Goal: Task Accomplishment & Management: Use online tool/utility

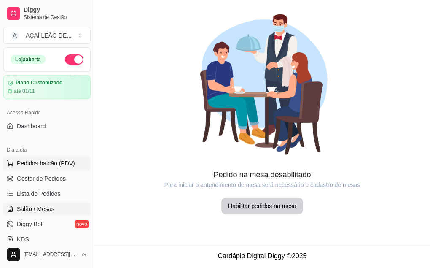
click at [41, 162] on span "Pedidos balcão (PDV)" at bounding box center [46, 163] width 58 height 8
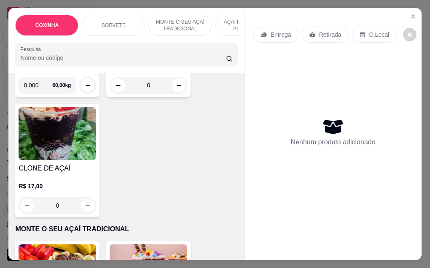
scroll to position [549, 0]
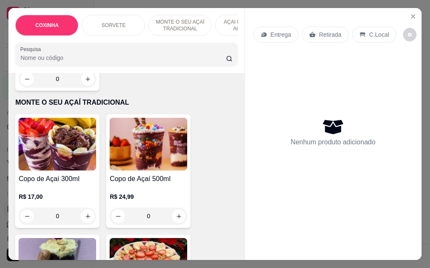
click at [66, 160] on img at bounding box center [58, 144] width 78 height 53
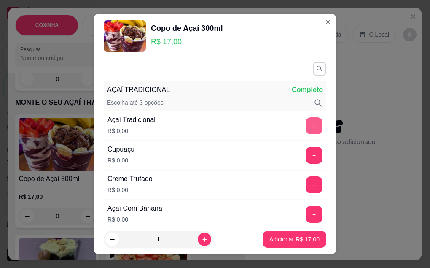
click at [306, 125] on button "+" at bounding box center [314, 125] width 17 height 17
click at [306, 125] on button "+" at bounding box center [314, 125] width 16 height 16
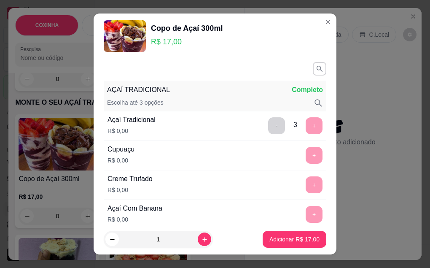
scroll to position [14, 0]
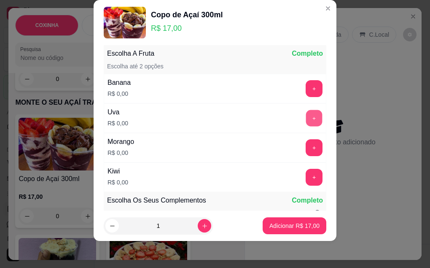
click at [306, 125] on button "+" at bounding box center [314, 118] width 16 height 16
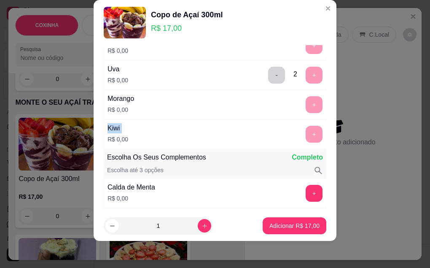
click at [300, 125] on div "AÇAÍ TRADICIONAL Completo Escolha até 3 opções Açaí Tradicional R$ 0,00 - 3 + C…" at bounding box center [215, 184] width 223 height 1407
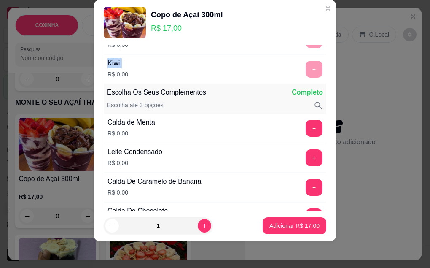
scroll to position [672, 0]
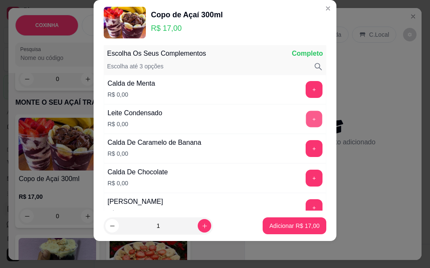
click at [306, 125] on button "+" at bounding box center [314, 119] width 16 height 16
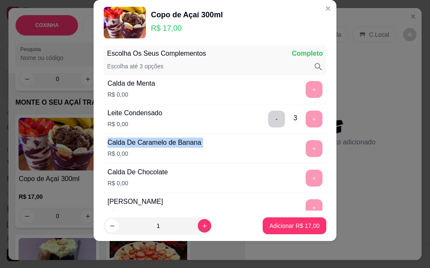
click at [300, 125] on div "- 3 +" at bounding box center [295, 119] width 61 height 17
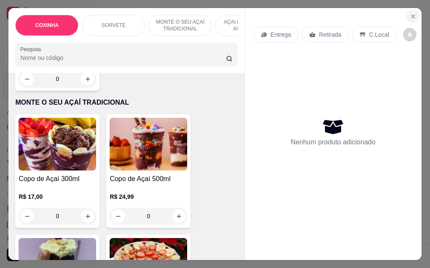
click at [407, 10] on button "Close" at bounding box center [414, 17] width 14 height 14
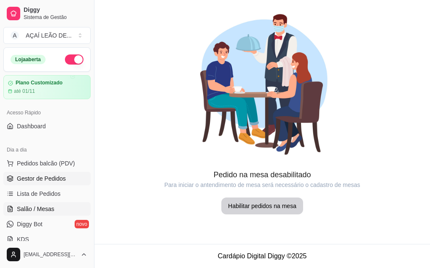
click at [14, 172] on link "Gestor de Pedidos" at bounding box center [46, 179] width 87 height 14
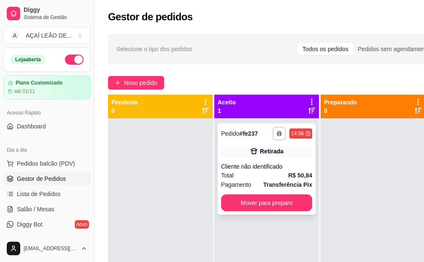
click at [238, 168] on div "Cliente não identificado" at bounding box center [266, 166] width 91 height 8
click at [72, 163] on span "Pedidos balcão (PDV)" at bounding box center [46, 163] width 58 height 8
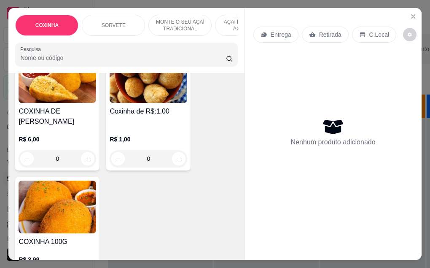
scroll to position [84, 0]
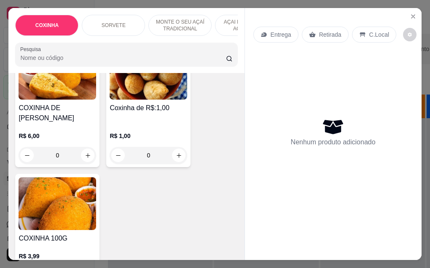
click at [172, 231] on div "COXINHA DE FRANGO R$ 6,00 0 Coxinha de R$:1,00 R$ 1,00 0 COXINHA 100G R$ 3,99 0" at bounding box center [126, 165] width 222 height 244
click at [74, 220] on img at bounding box center [58, 203] width 78 height 53
click at [410, 16] on icon "Close" at bounding box center [413, 16] width 7 height 7
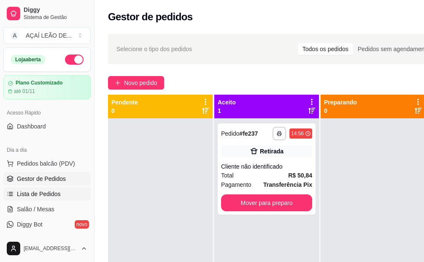
click at [56, 192] on span "Lista de Pedidos" at bounding box center [39, 193] width 44 height 8
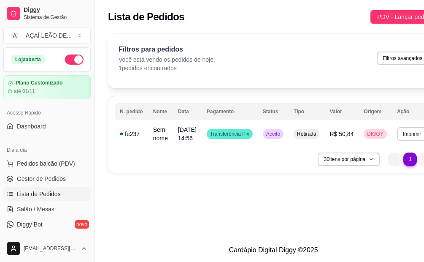
click at [246, 170] on div "**********" at bounding box center [273, 134] width 331 height 76
click at [206, 156] on div "30 itens por página 1 1" at bounding box center [273, 159] width 317 height 14
click at [51, 182] on span "Gestor de Pedidos" at bounding box center [41, 178] width 49 height 8
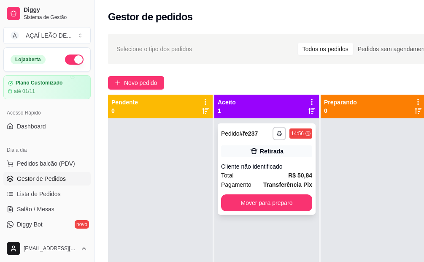
click at [279, 179] on div "Total R$ 50,84" at bounding box center [266, 174] width 91 height 9
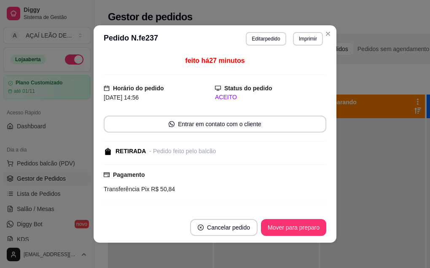
drag, startPoint x: 182, startPoint y: 95, endPoint x: 234, endPoint y: 93, distance: 52.0
click at [183, 95] on div "[DATE] 14:56" at bounding box center [159, 97] width 111 height 9
click at [253, 42] on button "Editar pedido" at bounding box center [266, 39] width 40 height 14
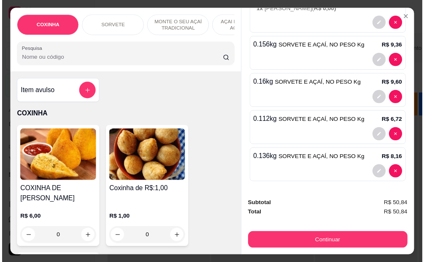
scroll to position [172, 0]
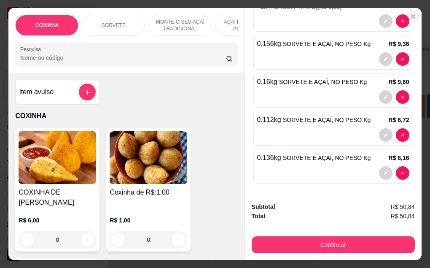
click at [410, 13] on icon "Close" at bounding box center [413, 16] width 7 height 7
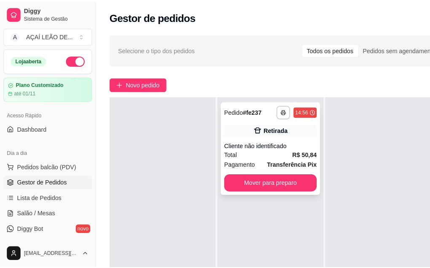
scroll to position [0, 0]
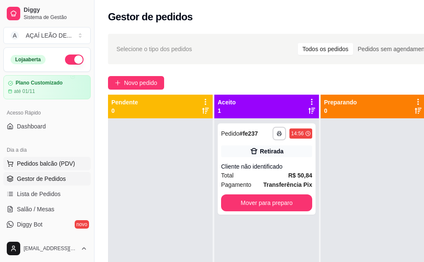
click at [63, 162] on span "Pedidos balcão (PDV)" at bounding box center [46, 163] width 58 height 8
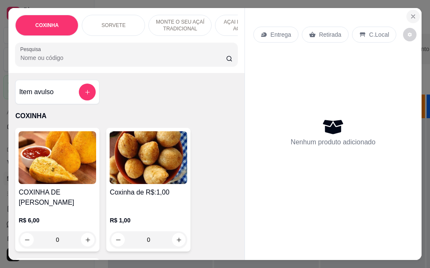
click at [412, 15] on icon "Close" at bounding box center [413, 16] width 3 height 3
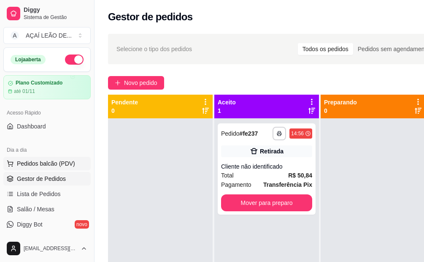
click at [43, 168] on button "Pedidos balcão (PDV)" at bounding box center [46, 164] width 87 height 14
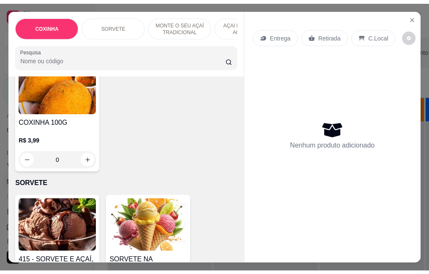
scroll to position [169, 0]
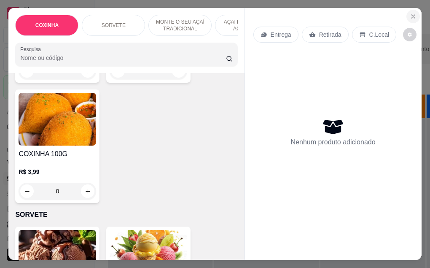
click at [410, 13] on icon "Close" at bounding box center [413, 16] width 7 height 7
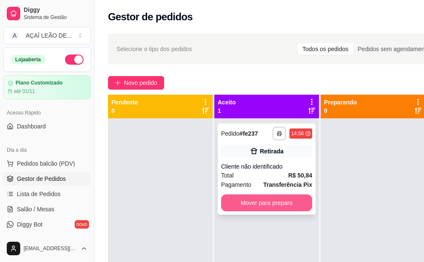
click at [282, 207] on button "Mover para preparo" at bounding box center [266, 202] width 91 height 17
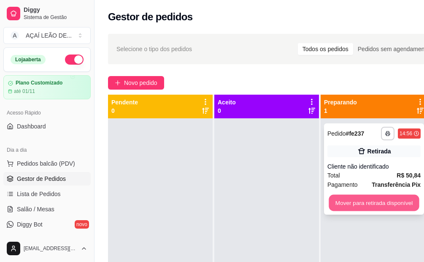
click at [395, 203] on button "Mover para retirada disponível" at bounding box center [374, 203] width 90 height 16
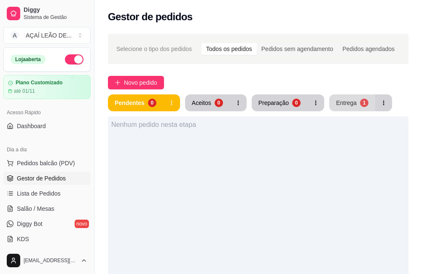
click at [365, 105] on button "Entrega 1" at bounding box center [353, 103] width 46 height 17
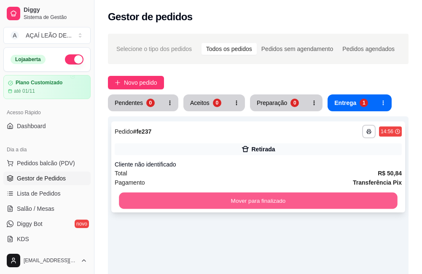
click at [363, 195] on button "Mover para finalizado" at bounding box center [258, 201] width 279 height 16
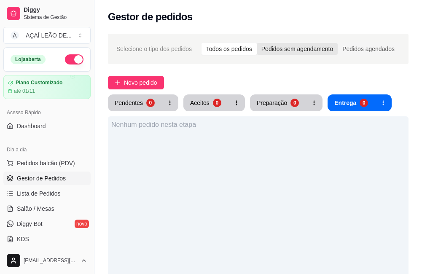
click at [330, 46] on div "Pedidos sem agendamento" at bounding box center [297, 49] width 81 height 12
click at [257, 43] on input "Pedidos sem agendamento" at bounding box center [257, 43] width 0 height 0
click at [368, 52] on div "Pedidos agendados" at bounding box center [369, 49] width 62 height 12
click at [338, 43] on input "Pedidos agendados" at bounding box center [338, 43] width 0 height 0
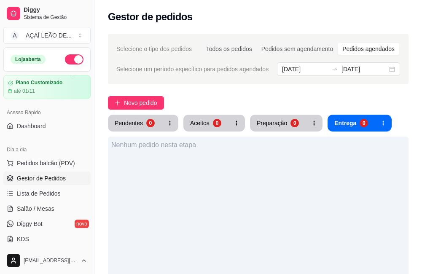
click at [161, 53] on span "Selecione o tipo dos pedidos" at bounding box center [154, 48] width 76 height 9
click at [164, 50] on span "Selecione o tipo dos pedidos" at bounding box center [154, 48] width 76 height 9
click at [47, 168] on button "Pedidos balcão (PDV)" at bounding box center [46, 164] width 87 height 14
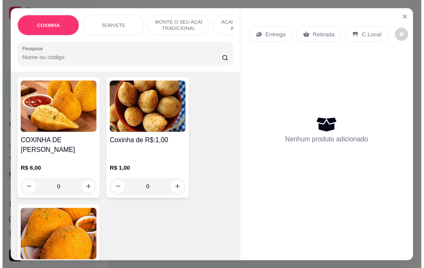
scroll to position [42, 0]
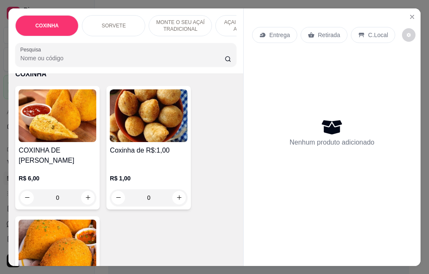
click at [130, 166] on div "R$ 1,00 0" at bounding box center [149, 186] width 78 height 41
click at [173, 192] on button "increase-product-quantity" at bounding box center [179, 197] width 13 height 13
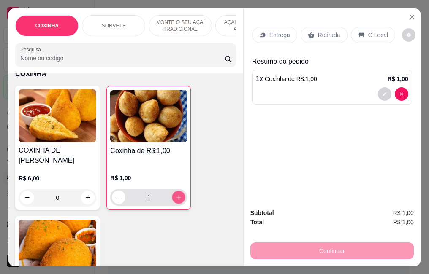
click at [176, 194] on icon "increase-product-quantity" at bounding box center [179, 197] width 6 height 6
type input "4"
click at [311, 28] on div "Retirada" at bounding box center [323, 35] width 47 height 16
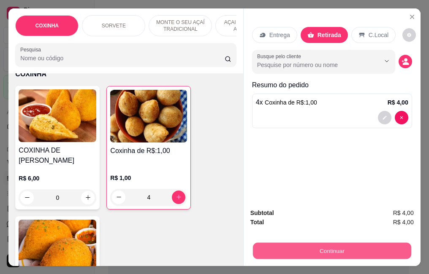
click at [260, 243] on button "Continuar" at bounding box center [331, 251] width 158 height 16
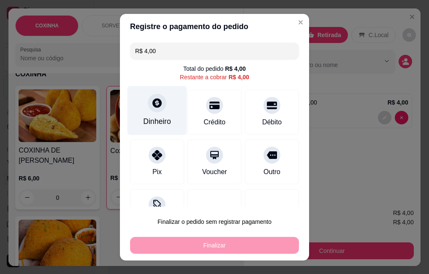
click at [151, 108] on icon at bounding box center [156, 102] width 11 height 11
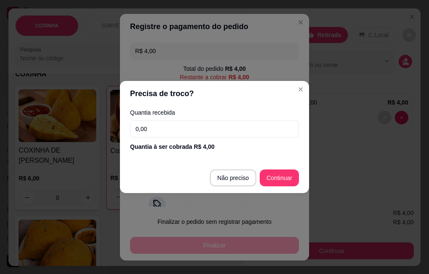
click at [160, 126] on input "0,00" at bounding box center [214, 129] width 169 height 17
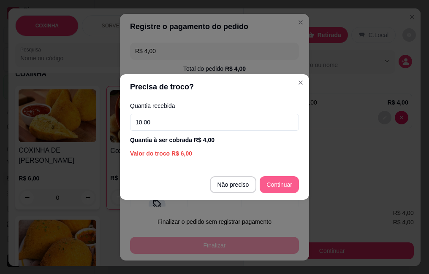
type input "10,00"
type input "R$ 0,00"
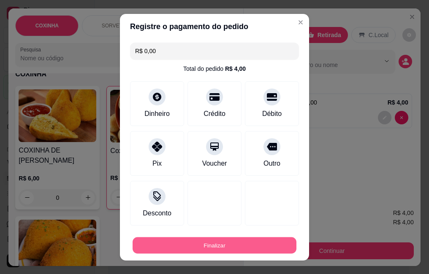
click at [248, 246] on button "Finalizar" at bounding box center [215, 245] width 164 height 16
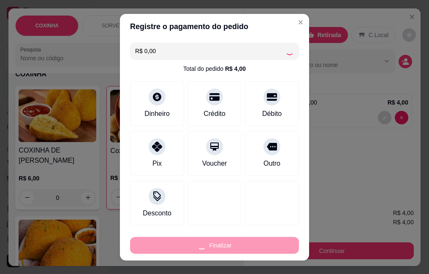
type input "0"
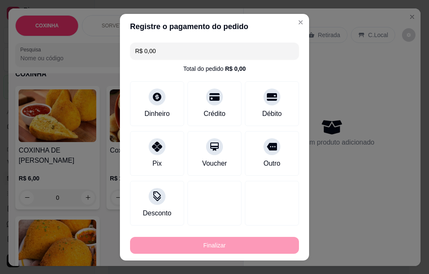
type input "-R$ 4,00"
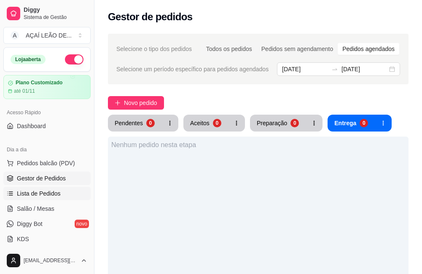
click at [30, 197] on span "Lista de Pedidos" at bounding box center [39, 193] width 44 height 8
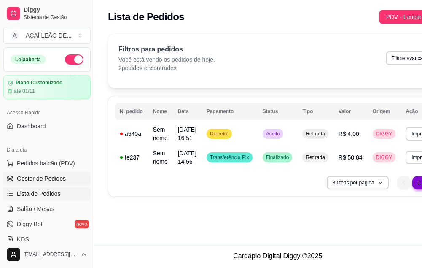
click at [56, 182] on span "Gestor de Pedidos" at bounding box center [41, 178] width 49 height 8
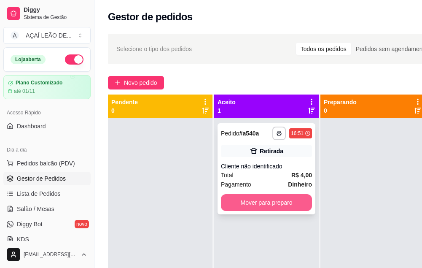
click at [256, 197] on button "Mover para preparo" at bounding box center [266, 202] width 91 height 17
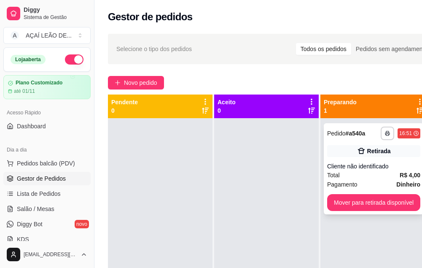
click at [353, 211] on div "**********" at bounding box center [374, 168] width 100 height 91
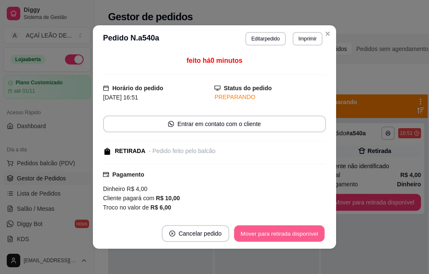
click at [302, 233] on button "Mover para retirada disponível" at bounding box center [279, 234] width 90 height 16
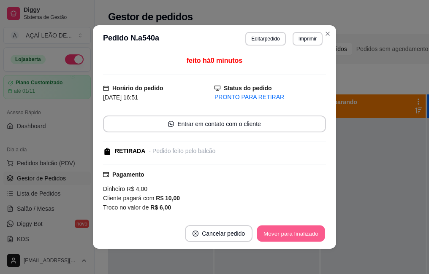
click at [275, 233] on button "Mover para finalizado" at bounding box center [291, 234] width 68 height 16
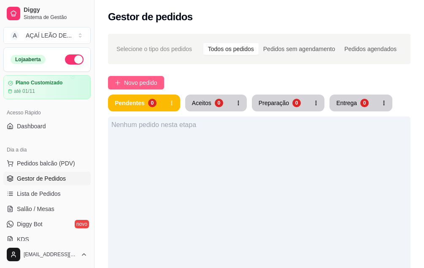
click at [143, 84] on span "Novo pedido" at bounding box center [140, 82] width 33 height 9
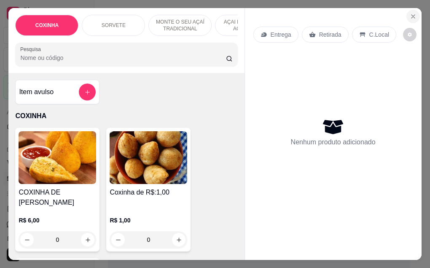
click at [414, 13] on button "Close" at bounding box center [414, 17] width 14 height 14
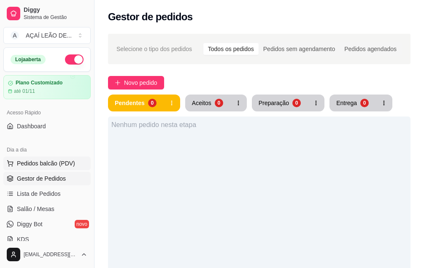
click at [68, 161] on span "Pedidos balcão (PDV)" at bounding box center [46, 163] width 58 height 8
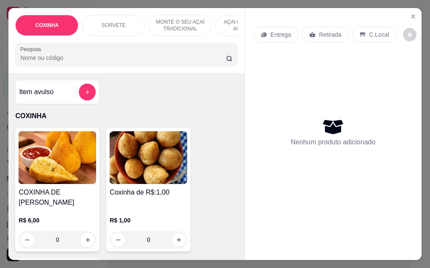
click at [149, 232] on input "0" at bounding box center [148, 239] width 47 height 17
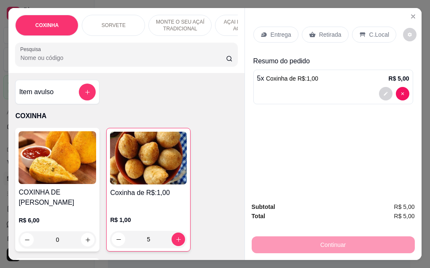
type input "5"
click at [327, 36] on div "Retirada" at bounding box center [325, 35] width 47 height 16
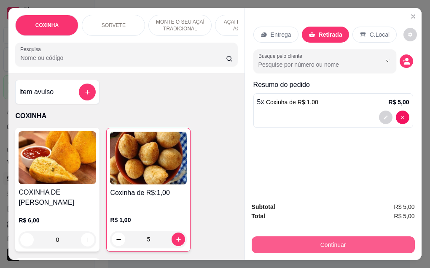
click at [325, 246] on button "Continuar" at bounding box center [333, 244] width 163 height 17
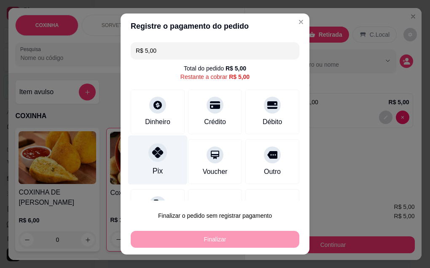
click at [156, 156] on icon at bounding box center [157, 152] width 11 height 11
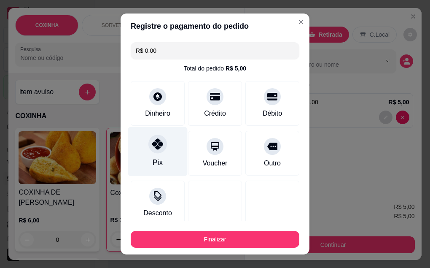
type input "R$ 0,00"
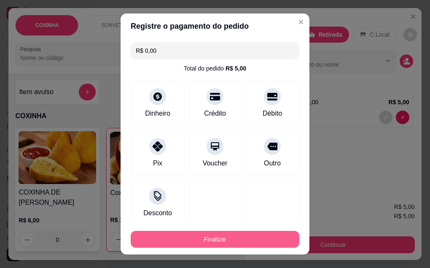
click at [218, 242] on button "Finalizar" at bounding box center [215, 239] width 169 height 17
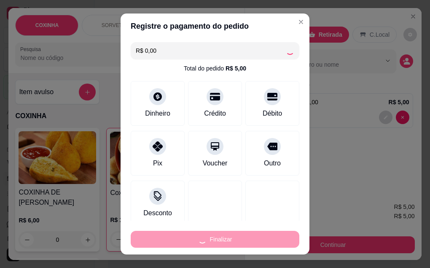
type input "0"
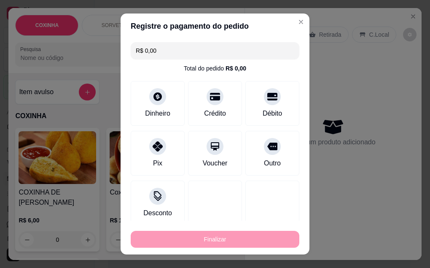
type input "-R$ 5,00"
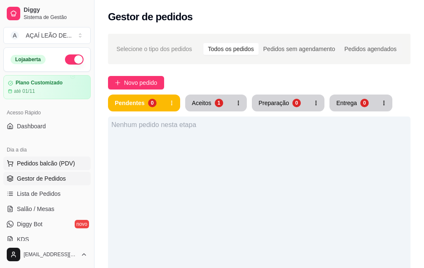
click at [57, 163] on span "Pedidos balcão (PDV)" at bounding box center [46, 163] width 58 height 8
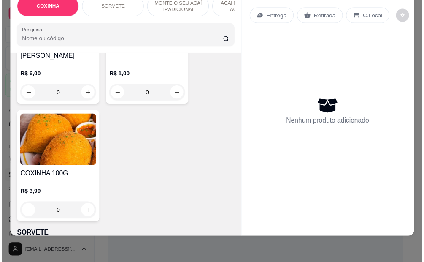
scroll to position [295, 0]
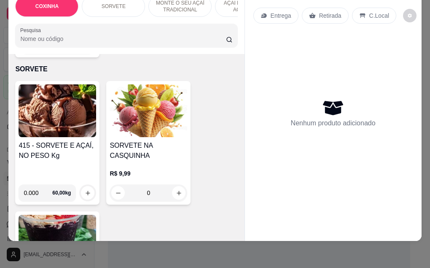
click at [53, 124] on img at bounding box center [58, 110] width 78 height 53
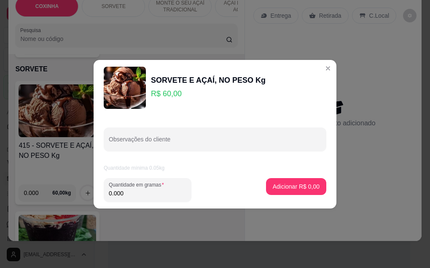
click at [123, 194] on input "0.000" at bounding box center [148, 193] width 78 height 8
type input "0.214"
click at [310, 187] on p "Adicionar R$ 12,84" at bounding box center [295, 186] width 50 height 8
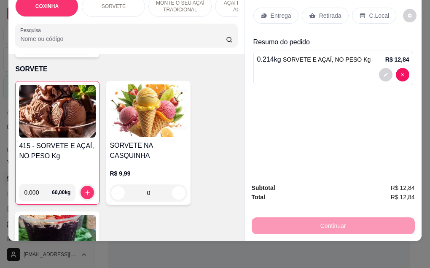
click at [325, 11] on p "Retirada" at bounding box center [330, 15] width 22 height 8
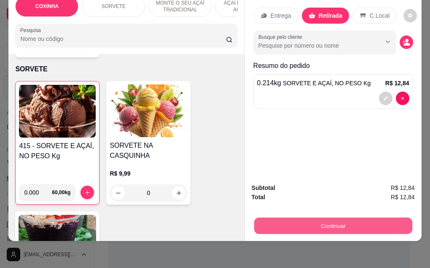
click at [318, 218] on button "Continuar" at bounding box center [333, 226] width 158 height 16
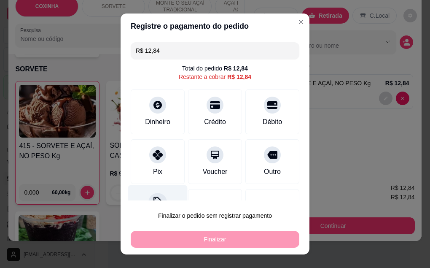
drag, startPoint x: 160, startPoint y: 159, endPoint x: 171, endPoint y: 214, distance: 56.4
click at [160, 163] on div "Pix" at bounding box center [158, 161] width 54 height 45
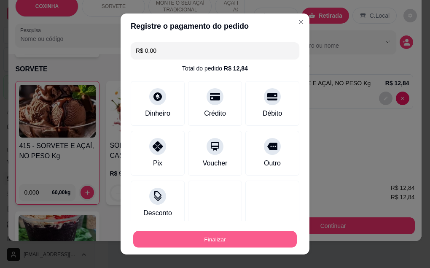
click at [203, 238] on button "Finalizar" at bounding box center [215, 239] width 164 height 16
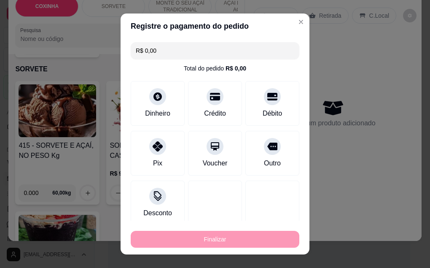
type input "-R$ 12,84"
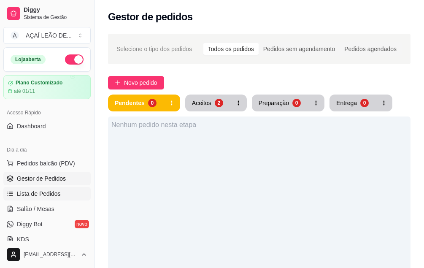
click at [34, 192] on span "Lista de Pedidos" at bounding box center [39, 193] width 44 height 8
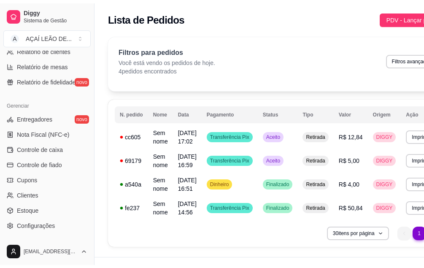
scroll to position [253, 0]
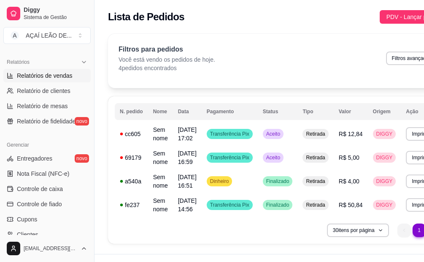
click at [37, 76] on span "Relatórios de vendas" at bounding box center [45, 75] width 56 height 8
select select "ALL"
select select "0"
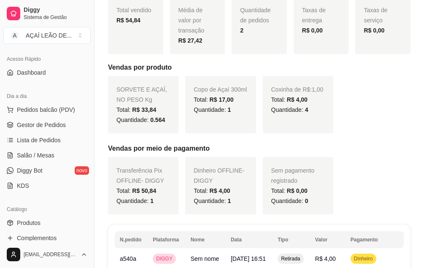
scroll to position [42, 0]
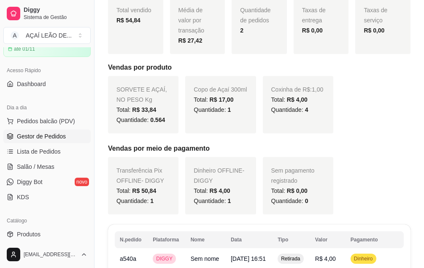
click at [47, 141] on link "Gestor de Pedidos" at bounding box center [46, 137] width 87 height 14
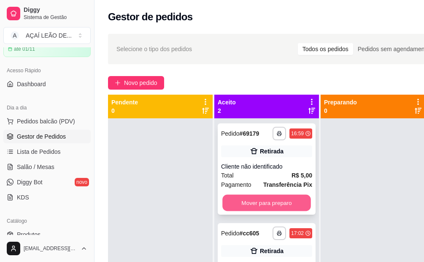
click at [284, 199] on button "Mover para preparo" at bounding box center [266, 203] width 89 height 16
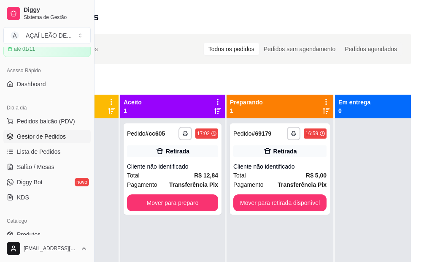
scroll to position [0, 95]
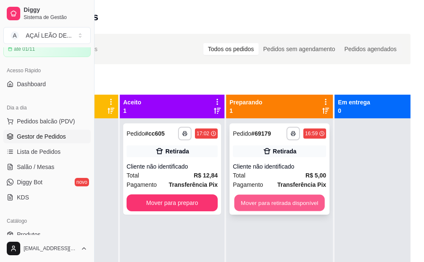
click at [295, 205] on button "Mover para retirada disponível" at bounding box center [279, 203] width 90 height 16
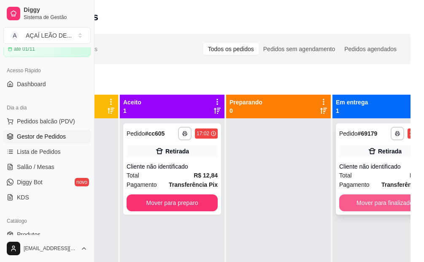
click at [357, 204] on button "Mover para finalizado" at bounding box center [384, 202] width 91 height 17
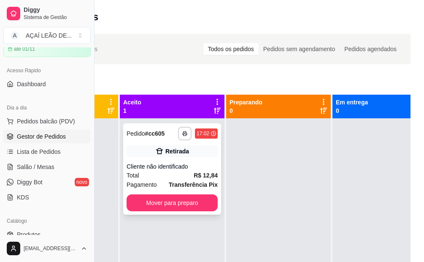
click at [186, 214] on div "**********" at bounding box center [172, 168] width 98 height 91
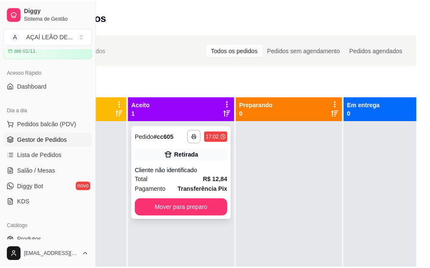
scroll to position [0, 88]
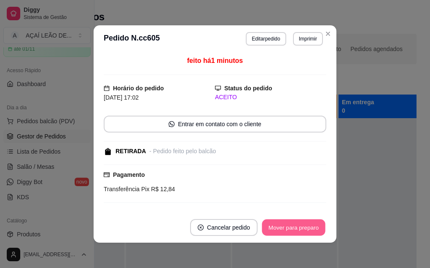
click at [292, 231] on button "Mover para preparo" at bounding box center [293, 227] width 63 height 16
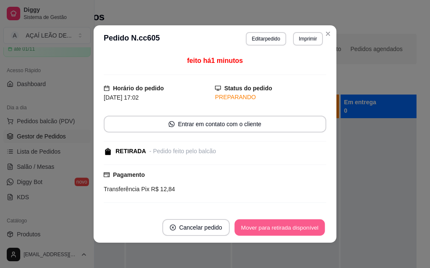
click at [291, 230] on button "Mover para retirada disponível" at bounding box center [280, 227] width 90 height 16
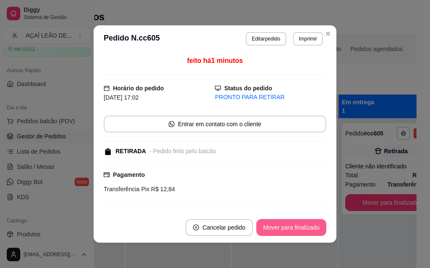
click at [302, 230] on button "Mover para finalizado" at bounding box center [292, 227] width 70 height 17
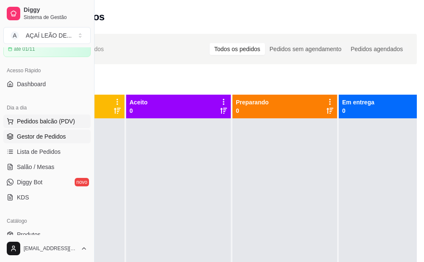
click at [43, 125] on span "Pedidos balcão (PDV)" at bounding box center [46, 121] width 58 height 8
